Goal: Use online tool/utility: Utilize a website feature to perform a specific function

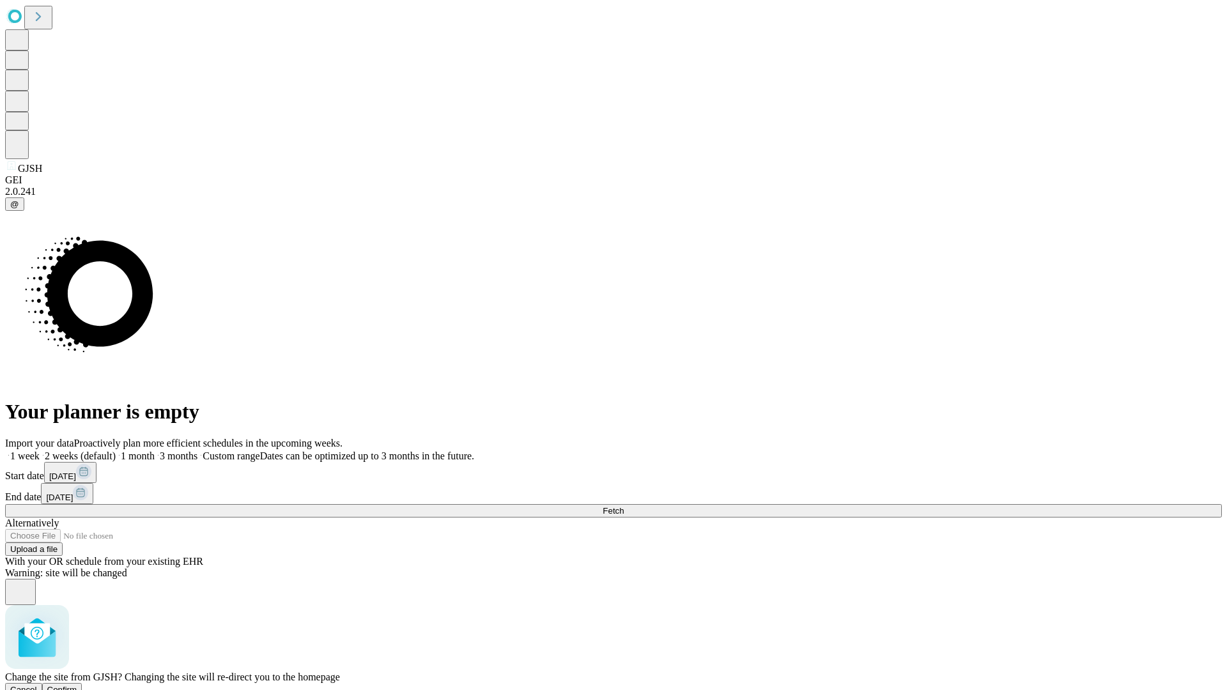
click at [77, 685] on span "Confirm" at bounding box center [62, 690] width 30 height 10
click at [155, 451] on label "1 month" at bounding box center [135, 456] width 39 height 11
click at [624, 506] on span "Fetch" at bounding box center [613, 511] width 21 height 10
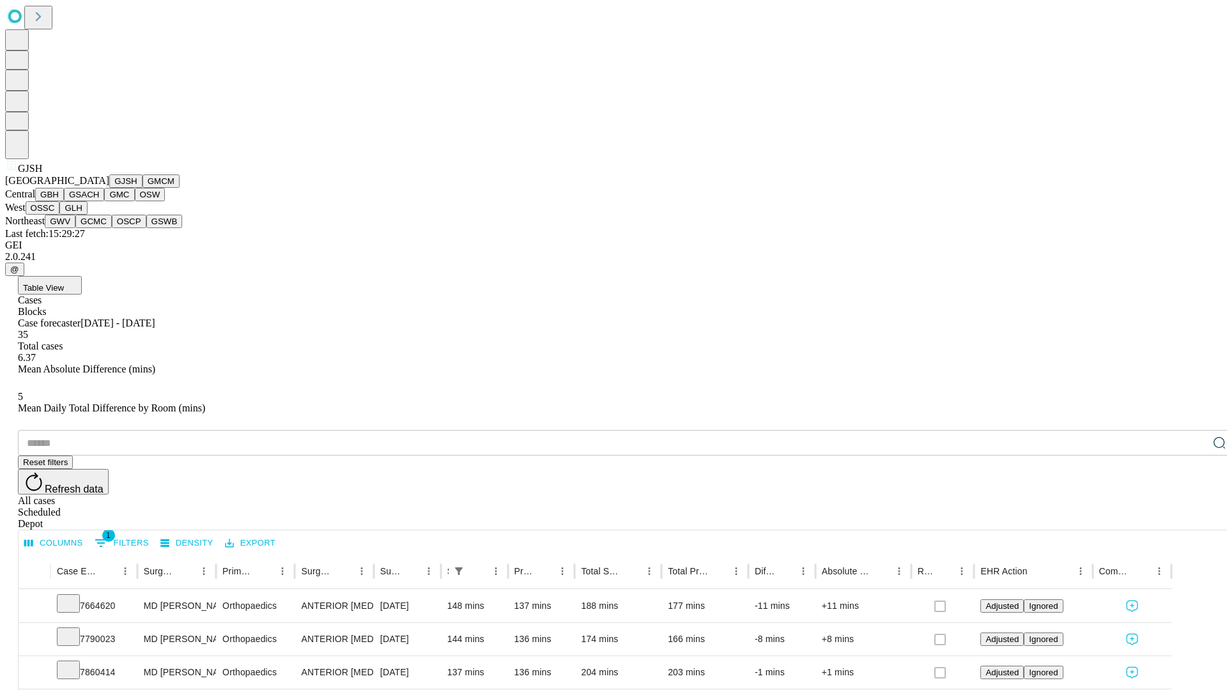
click at [143, 188] on button "GMCM" at bounding box center [161, 181] width 37 height 13
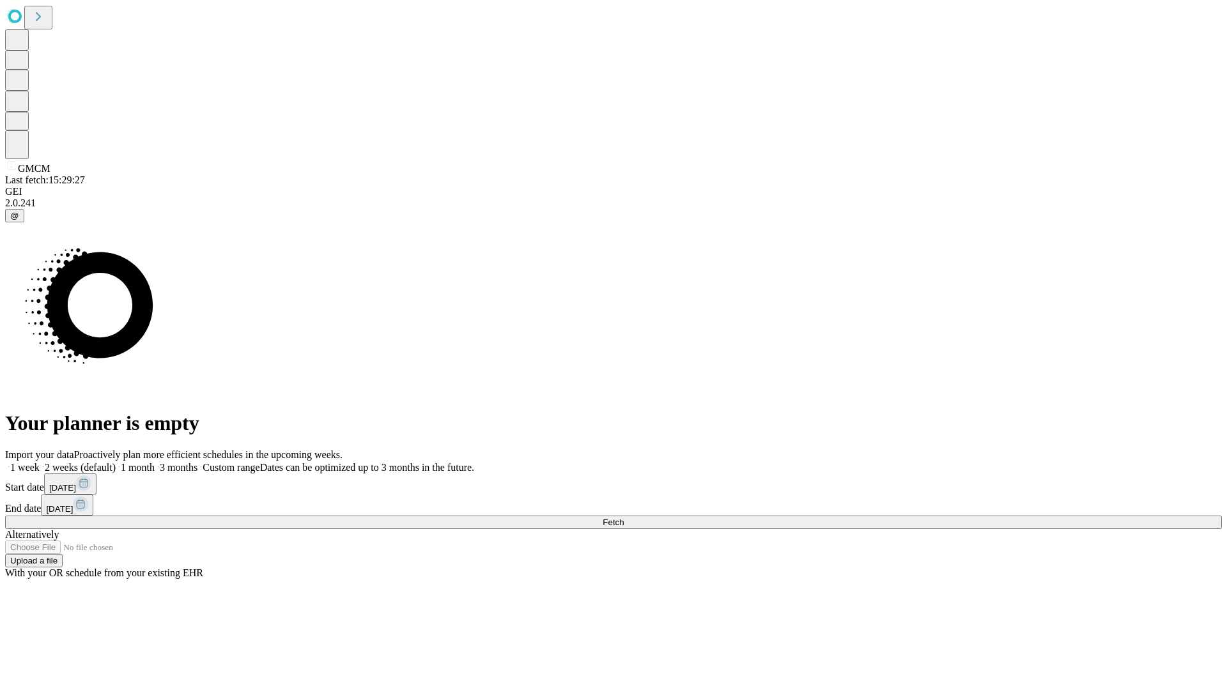
click at [155, 462] on label "1 month" at bounding box center [135, 467] width 39 height 11
click at [624, 518] on span "Fetch" at bounding box center [613, 523] width 21 height 10
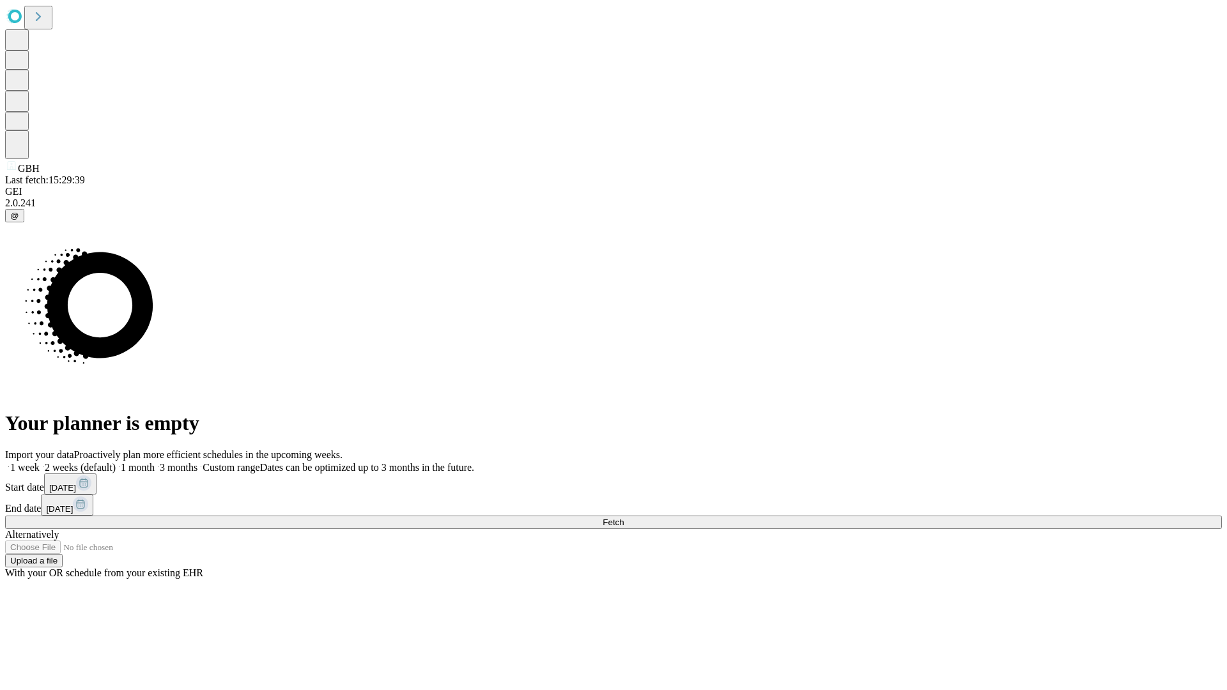
click at [624, 518] on span "Fetch" at bounding box center [613, 523] width 21 height 10
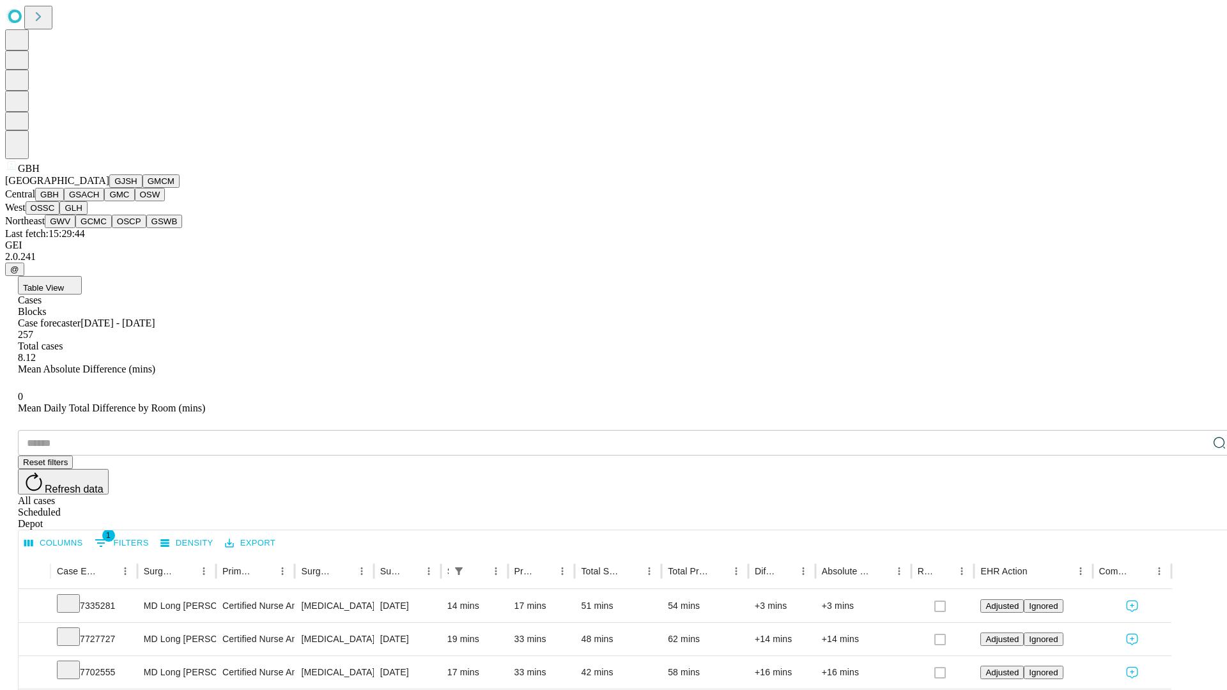
click at [99, 201] on button "GSACH" at bounding box center [84, 194] width 40 height 13
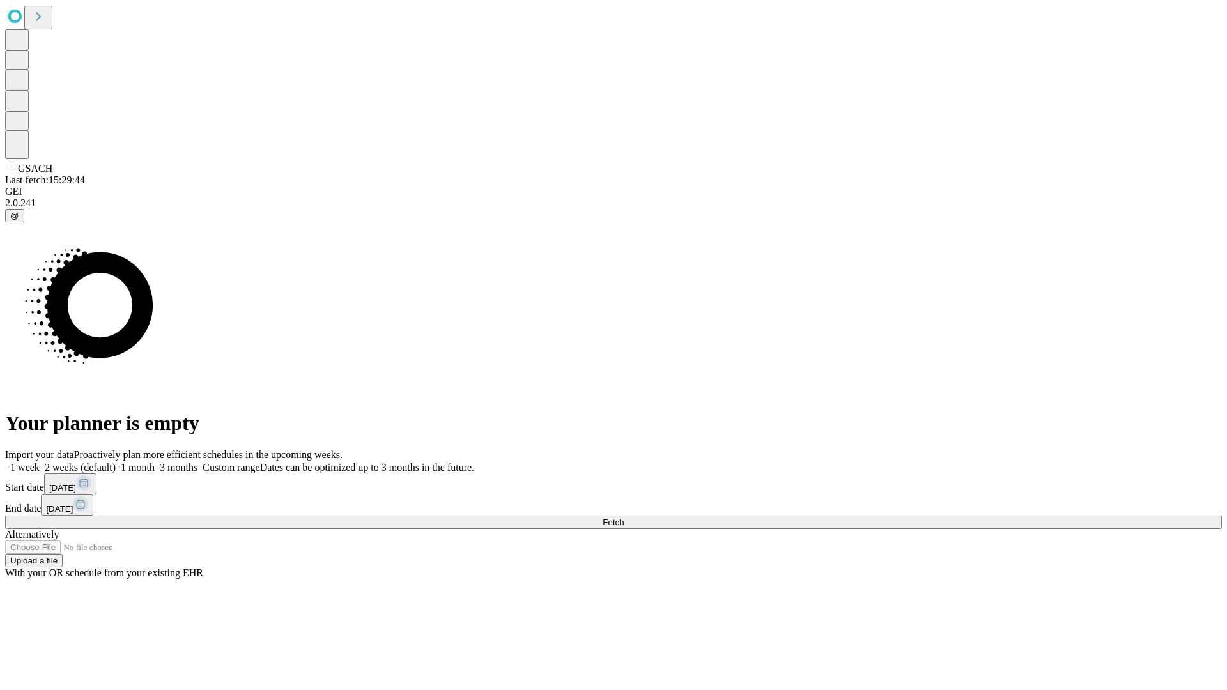
click at [155, 462] on label "1 month" at bounding box center [135, 467] width 39 height 11
click at [624, 518] on span "Fetch" at bounding box center [613, 523] width 21 height 10
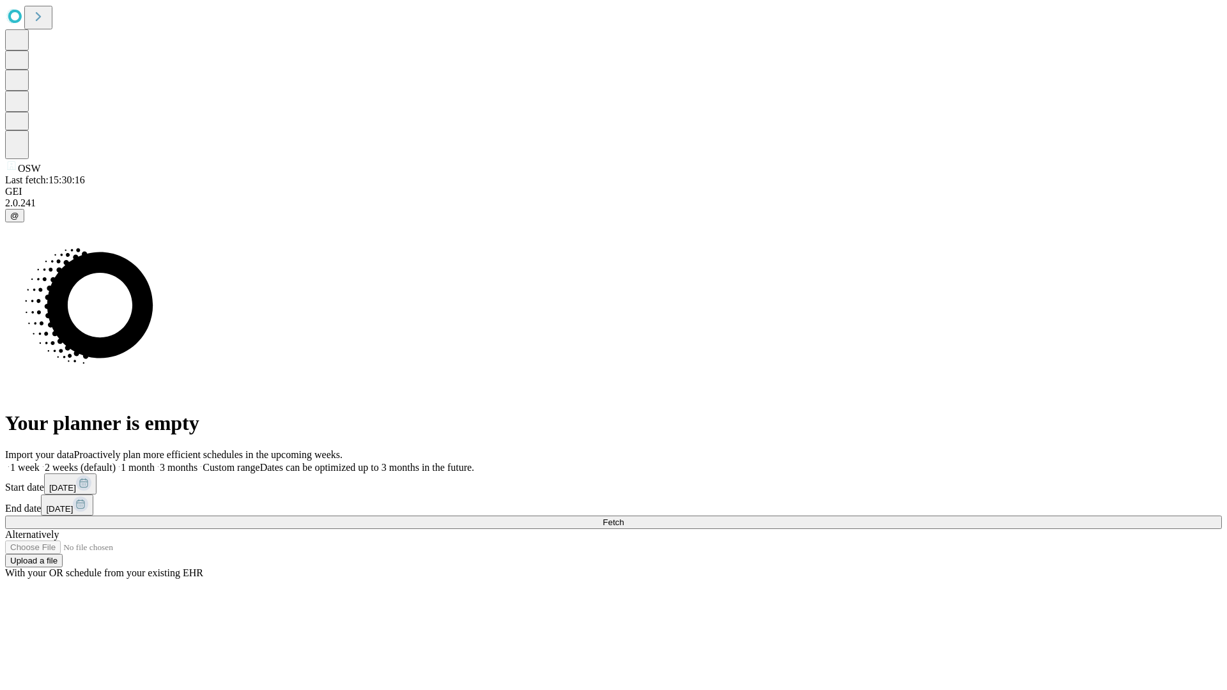
click at [155, 462] on label "1 month" at bounding box center [135, 467] width 39 height 11
click at [624, 518] on span "Fetch" at bounding box center [613, 523] width 21 height 10
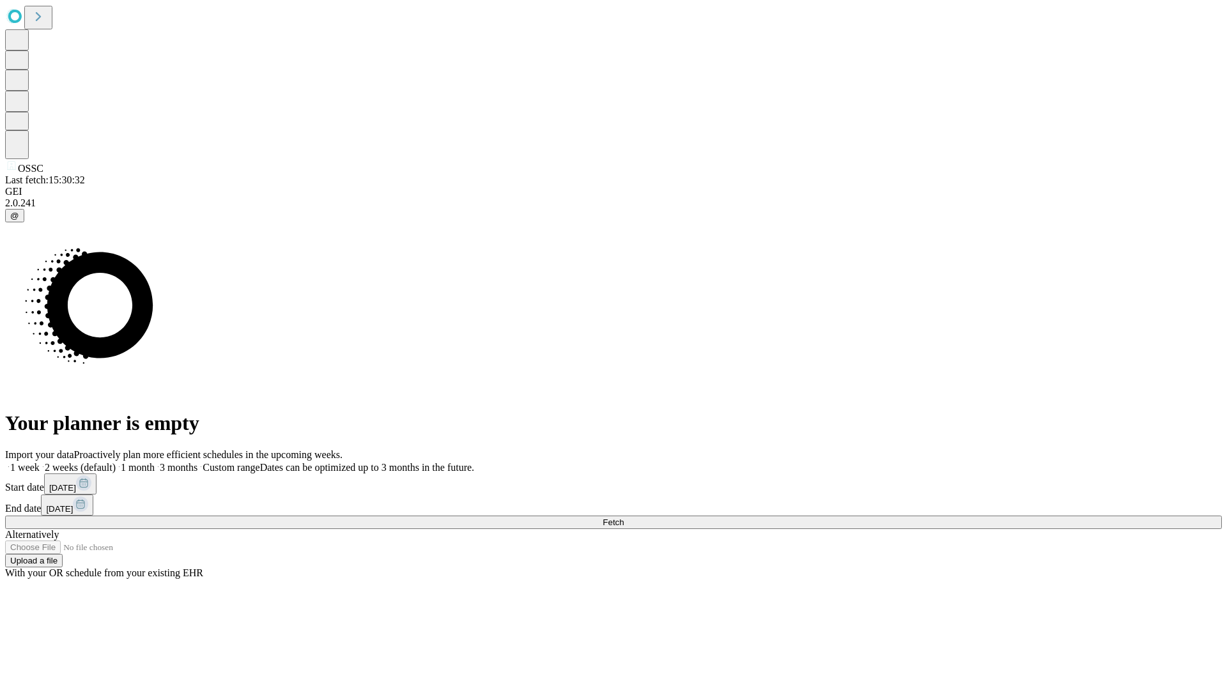
click at [624, 518] on span "Fetch" at bounding box center [613, 523] width 21 height 10
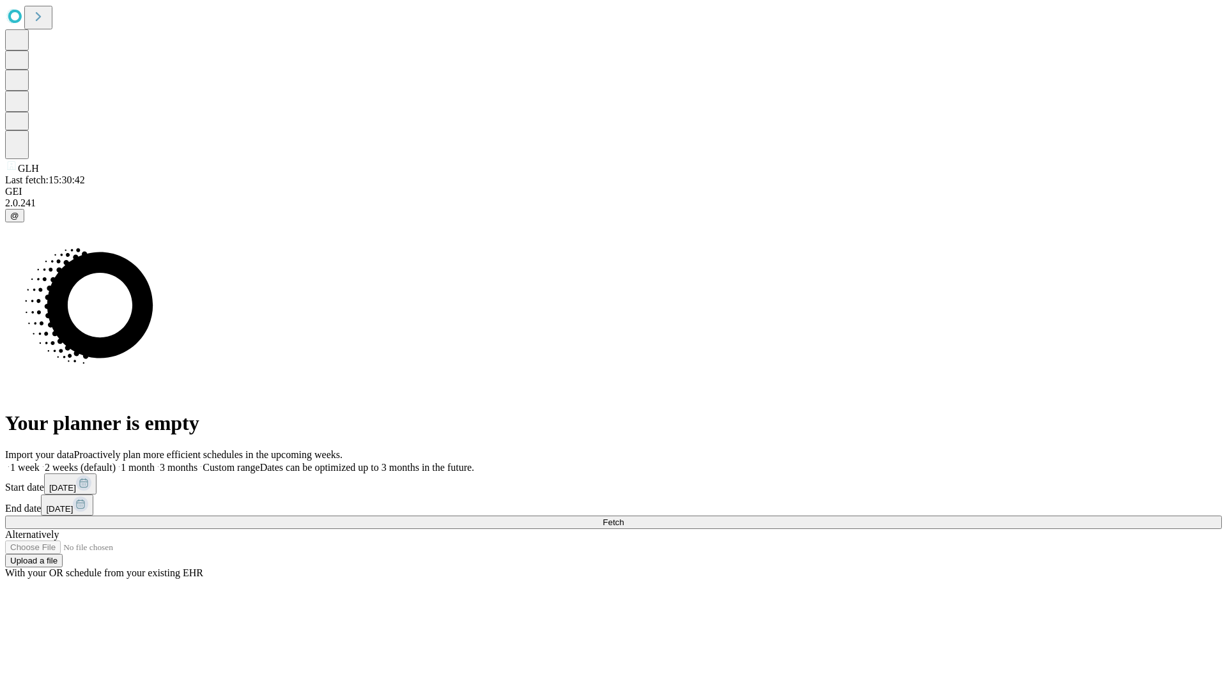
click at [624, 518] on span "Fetch" at bounding box center [613, 523] width 21 height 10
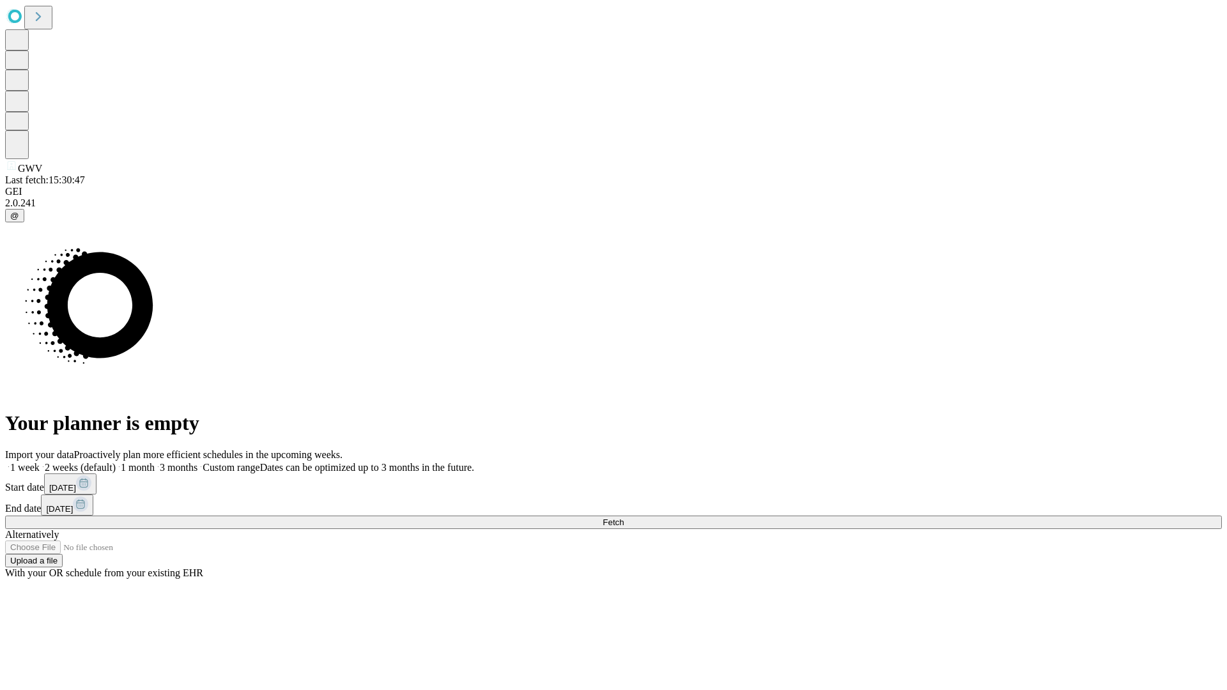
click at [155, 462] on label "1 month" at bounding box center [135, 467] width 39 height 11
click at [624, 518] on span "Fetch" at bounding box center [613, 523] width 21 height 10
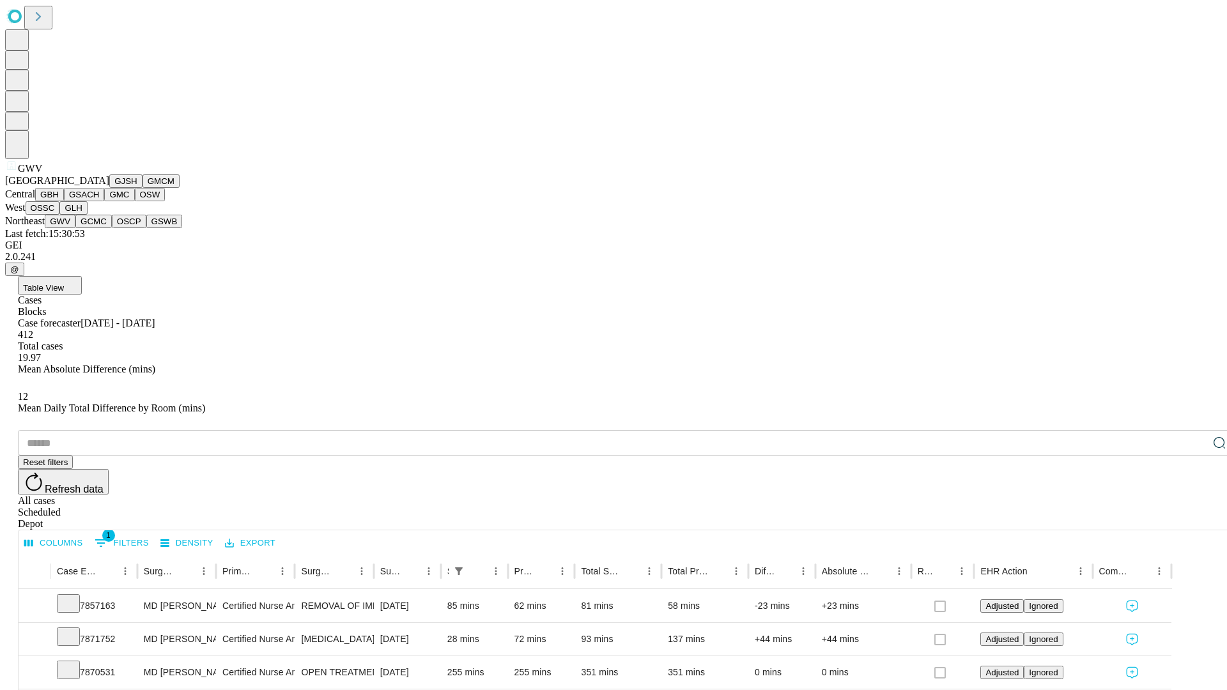
click at [99, 228] on button "GCMC" at bounding box center [93, 221] width 36 height 13
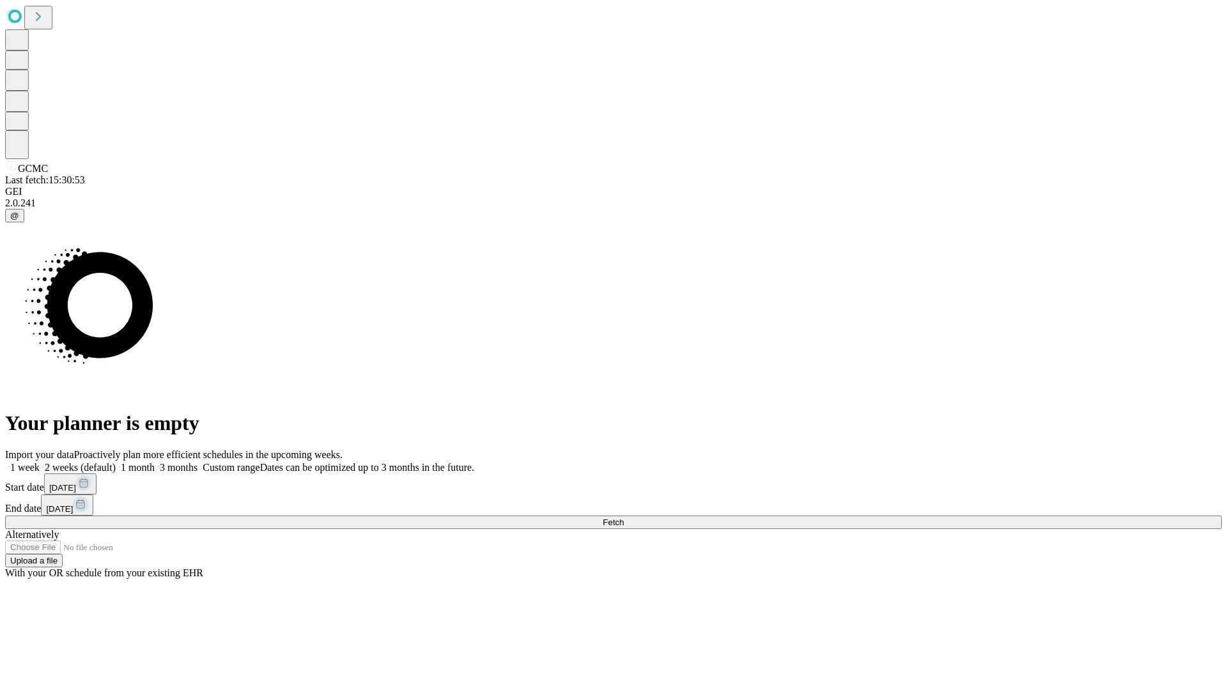
click at [155, 462] on label "1 month" at bounding box center [135, 467] width 39 height 11
click at [624, 518] on span "Fetch" at bounding box center [613, 523] width 21 height 10
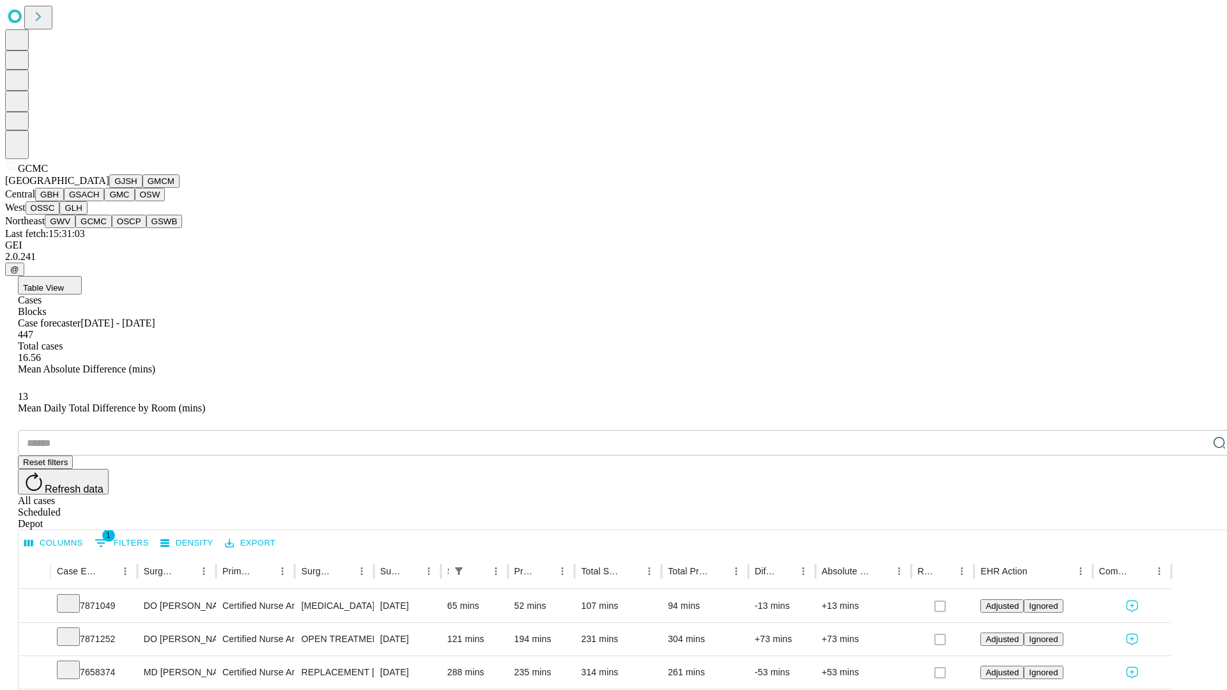
click at [112, 228] on button "OSCP" at bounding box center [129, 221] width 35 height 13
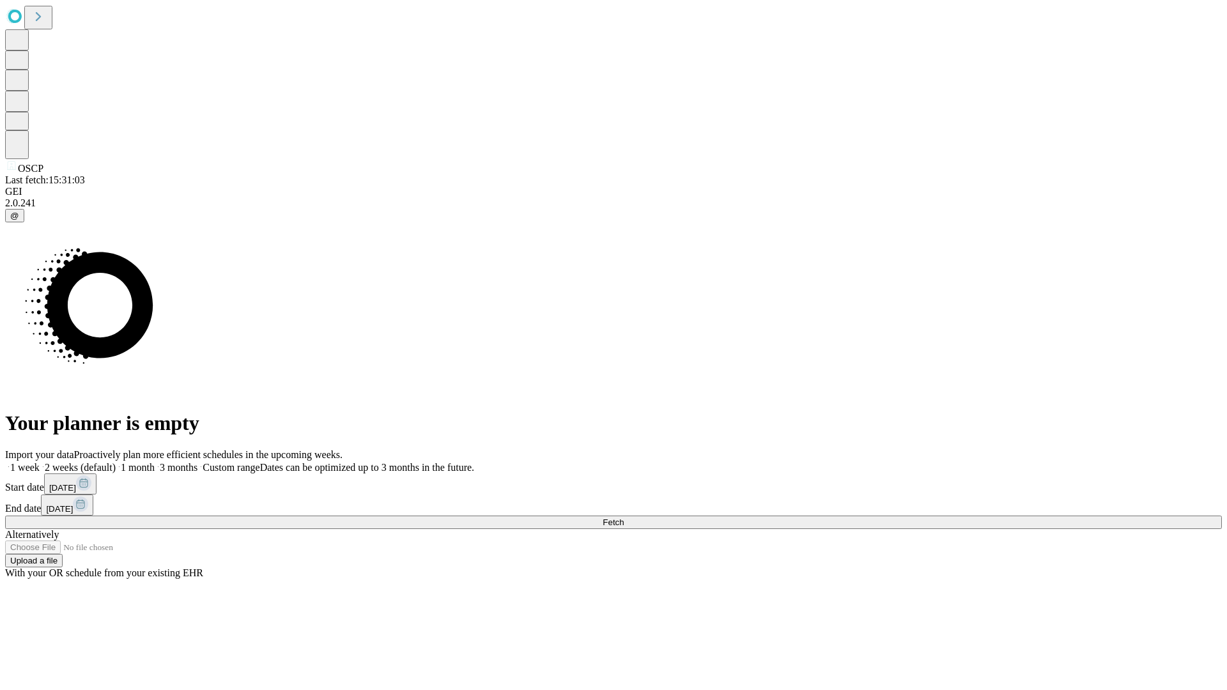
click at [155, 462] on label "1 month" at bounding box center [135, 467] width 39 height 11
click at [624, 518] on span "Fetch" at bounding box center [613, 523] width 21 height 10
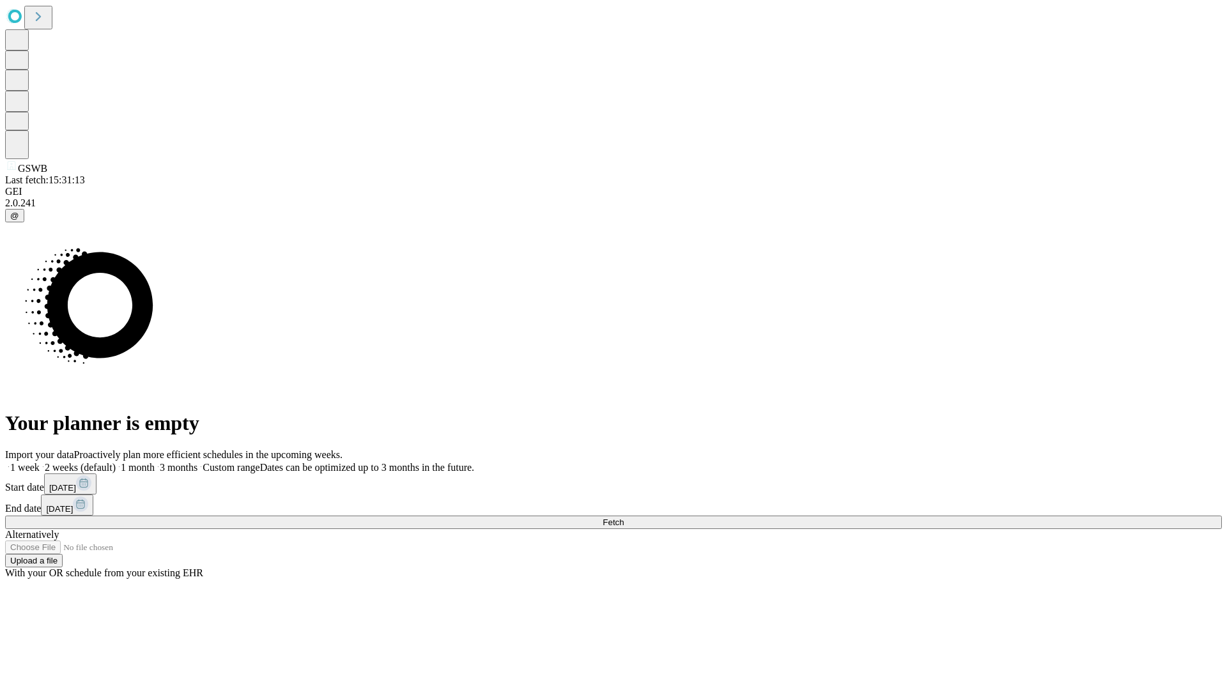
click at [155, 462] on label "1 month" at bounding box center [135, 467] width 39 height 11
click at [624, 518] on span "Fetch" at bounding box center [613, 523] width 21 height 10
